Goal: Complete application form

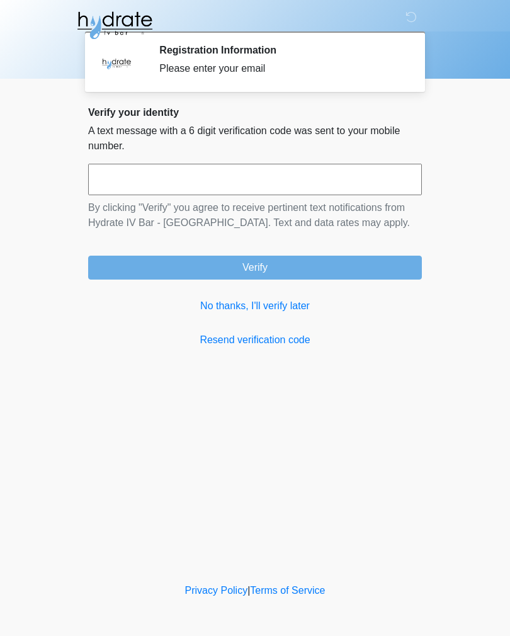
click at [218, 186] on input "text" at bounding box center [255, 179] width 334 height 31
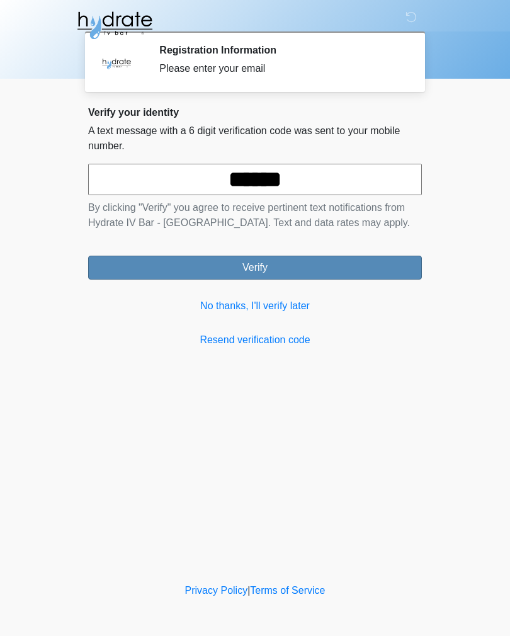
type input "******"
click at [315, 266] on button "Verify" at bounding box center [255, 268] width 334 height 24
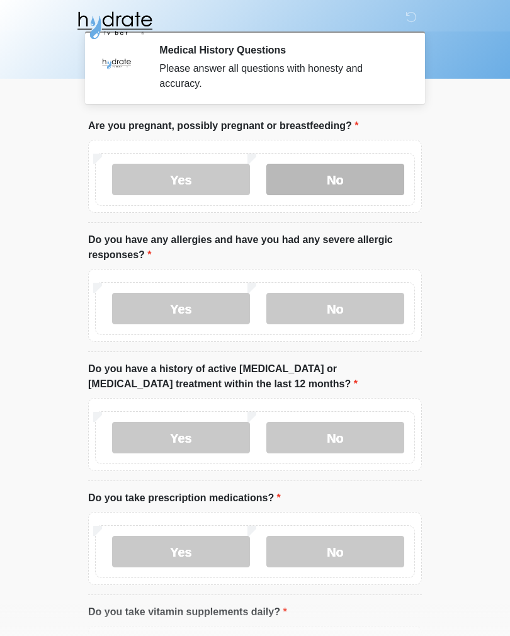
click at [346, 179] on label "No" at bounding box center [335, 179] width 138 height 31
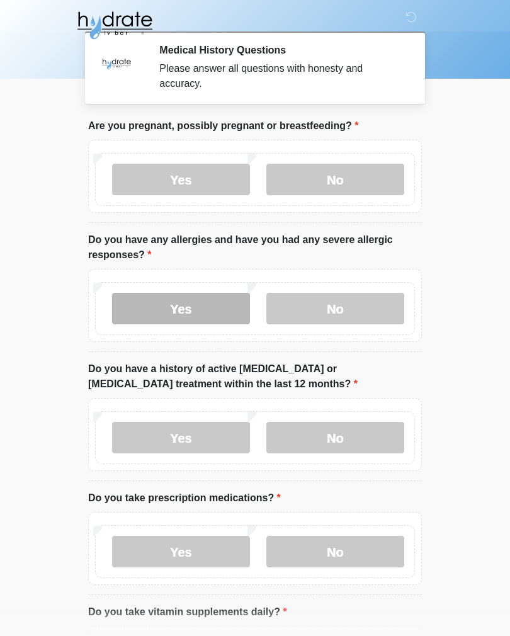
click at [204, 317] on label "Yes" at bounding box center [181, 308] width 138 height 31
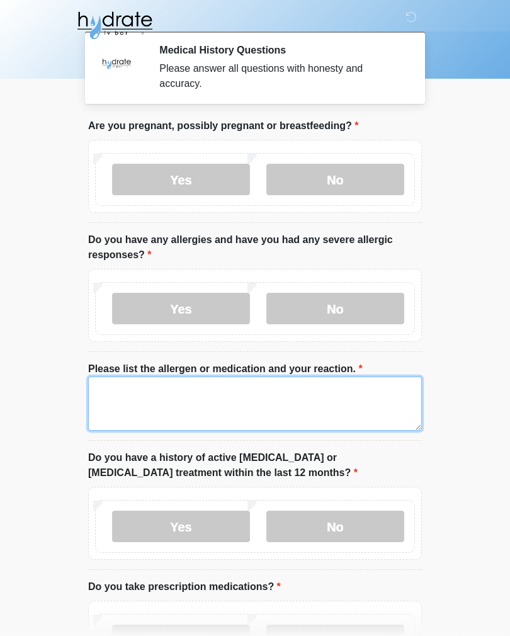
click at [290, 407] on textarea "Please list the allergen or medication and your reaction." at bounding box center [255, 404] width 334 height 54
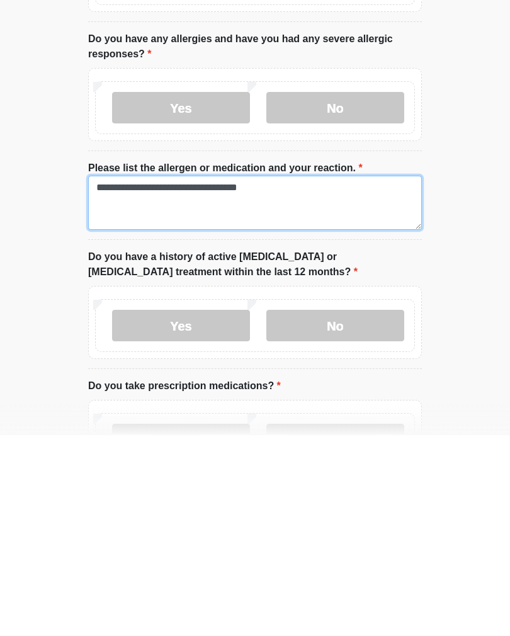
scroll to position [3, 0]
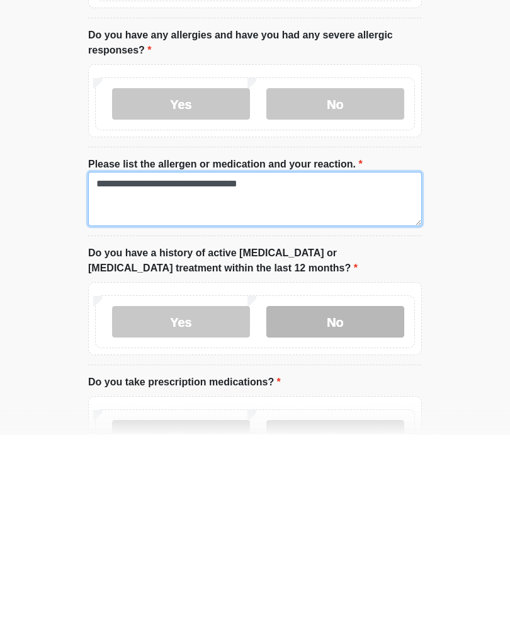
type textarea "**********"
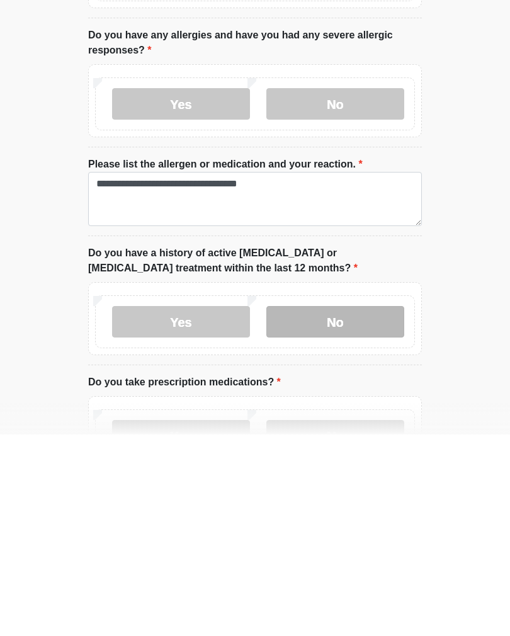
click at [366, 508] on label "No" at bounding box center [335, 523] width 138 height 31
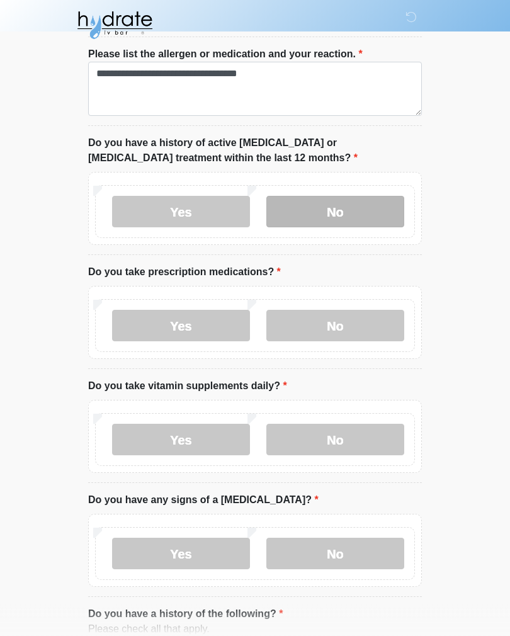
scroll to position [320, 0]
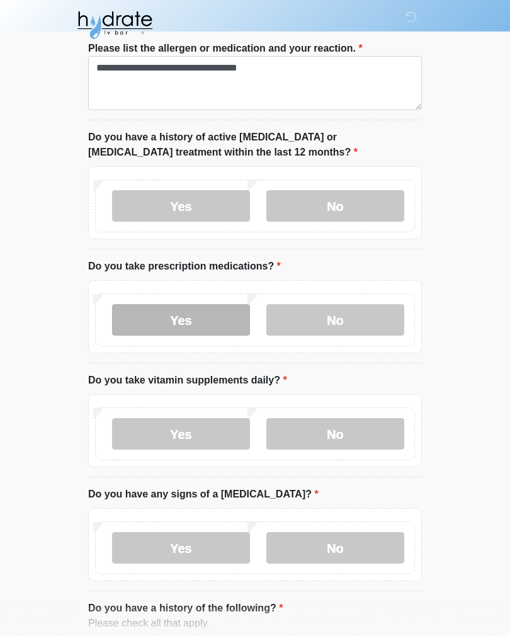
click at [210, 321] on label "Yes" at bounding box center [181, 320] width 138 height 31
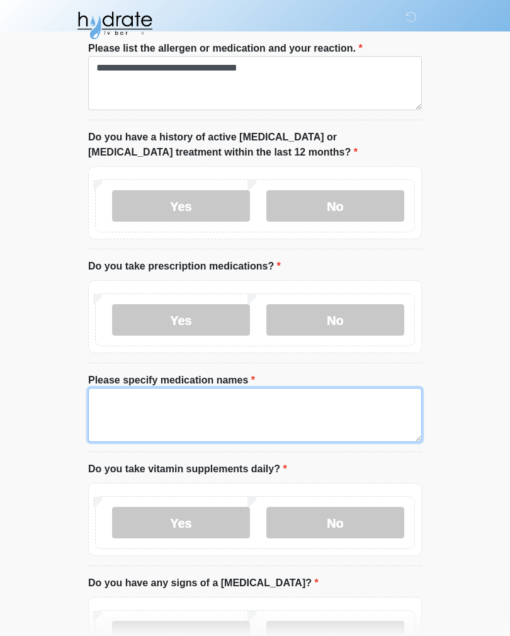
click at [255, 403] on textarea "Please specify medication names" at bounding box center [255, 415] width 334 height 54
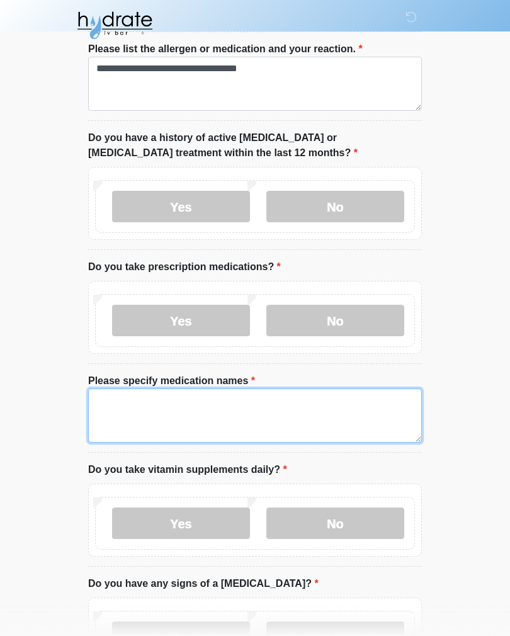
click at [255, 402] on textarea "Please specify medication names" at bounding box center [255, 416] width 334 height 54
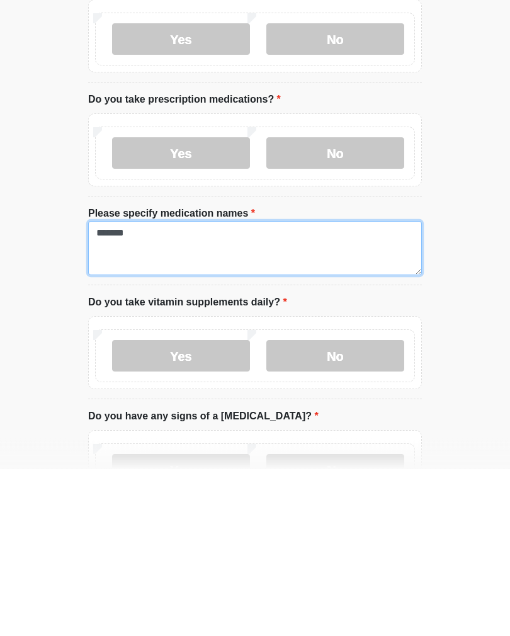
scroll to position [342, 0]
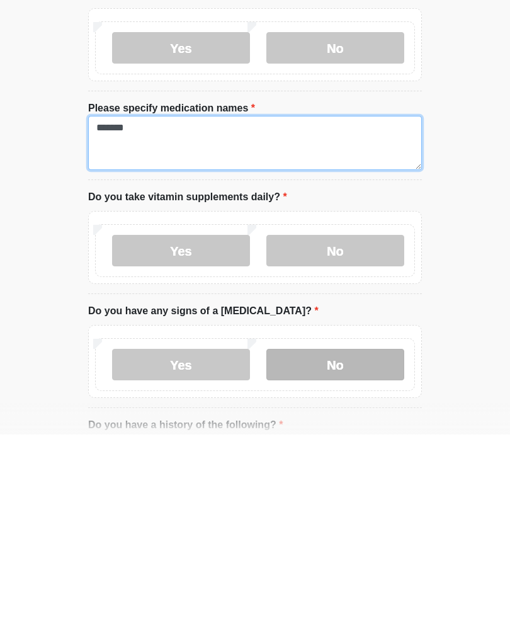
type textarea "*******"
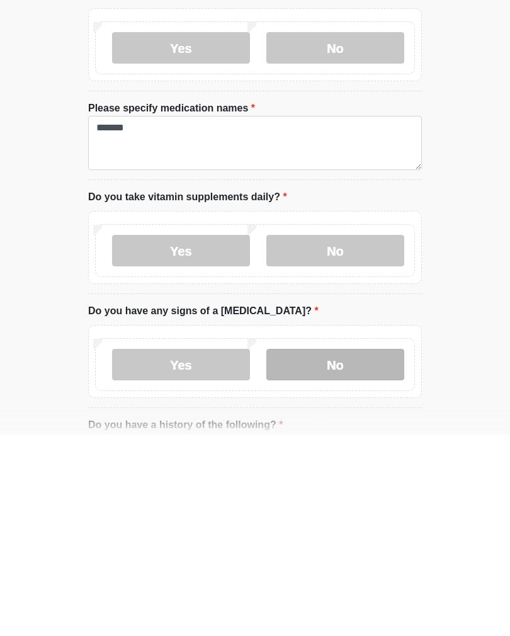
click at [344, 550] on label "No" at bounding box center [335, 565] width 138 height 31
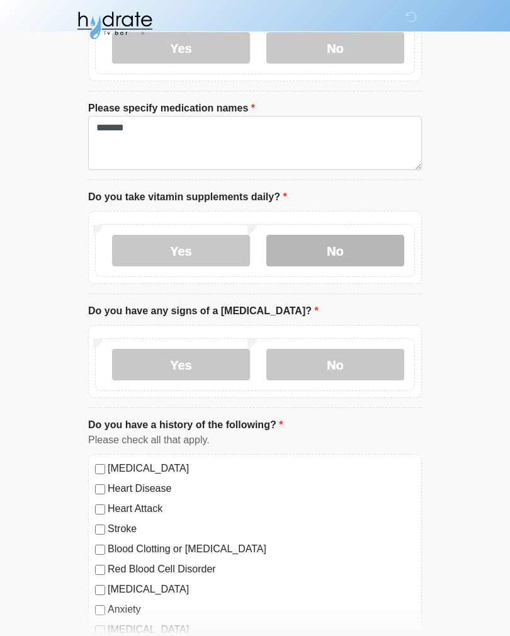
click at [371, 256] on label "No" at bounding box center [335, 250] width 138 height 31
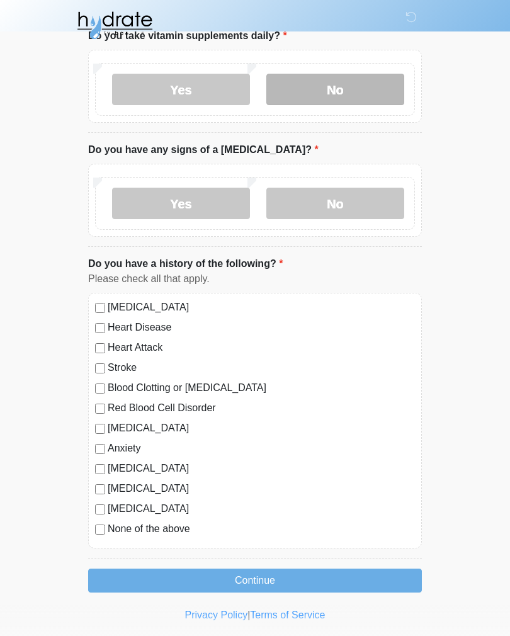
scroll to position [756, 0]
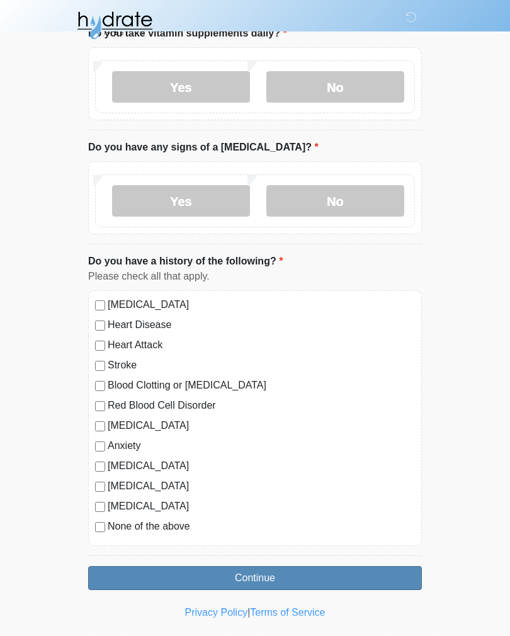
click at [280, 581] on button "Continue" at bounding box center [255, 578] width 334 height 24
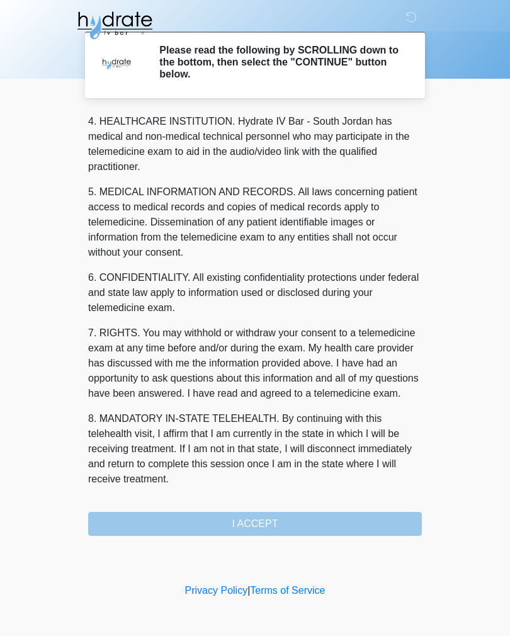
scroll to position [361, 0]
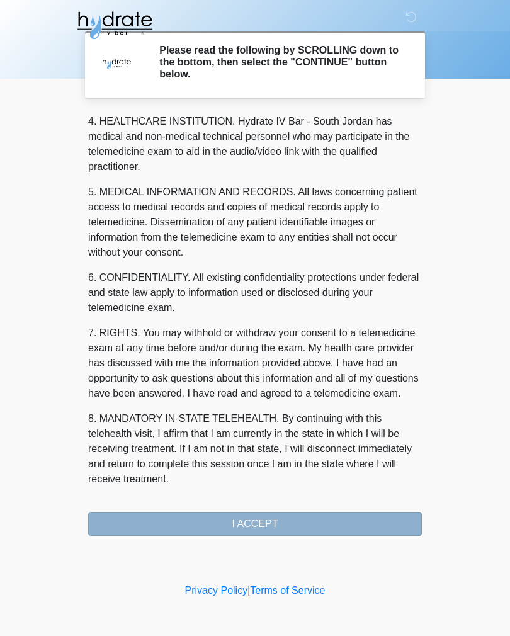
click at [261, 521] on button "I ACCEPT" at bounding box center [255, 524] width 334 height 24
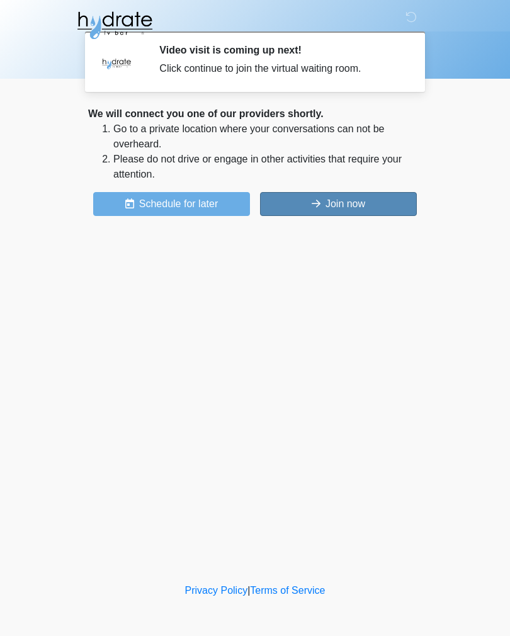
click at [341, 208] on button "Join now" at bounding box center [338, 204] width 157 height 24
